Goal: Task Accomplishment & Management: Manage account settings

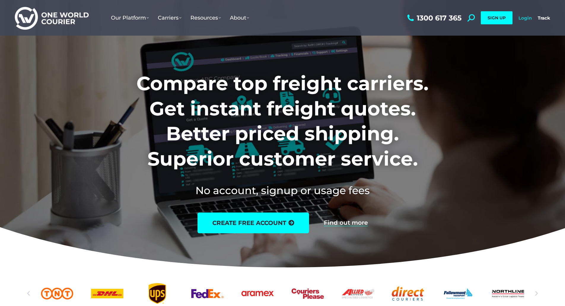
click at [525, 18] on link "Login" at bounding box center [525, 18] width 13 height 6
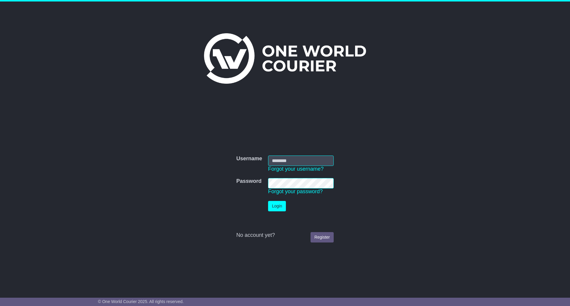
type input "**********"
click at [279, 205] on button "Login" at bounding box center [277, 206] width 18 height 10
